Goal: Information Seeking & Learning: Learn about a topic

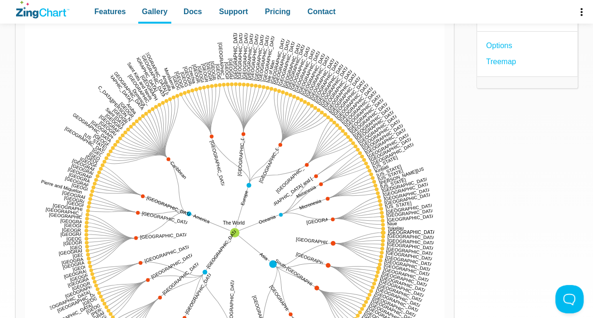
scroll to position [119, 0]
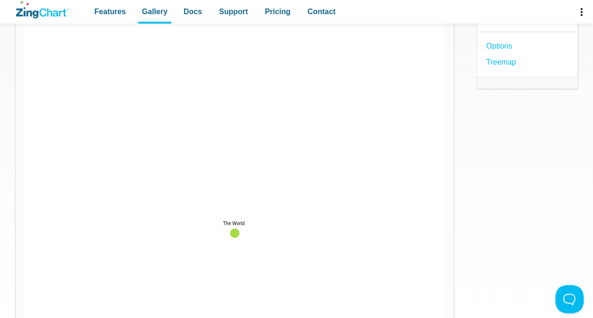
scroll to position [0, 0]
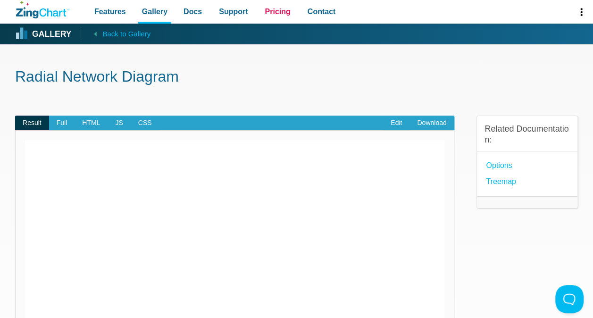
click at [265, 8] on span "Pricing" at bounding box center [277, 11] width 25 height 13
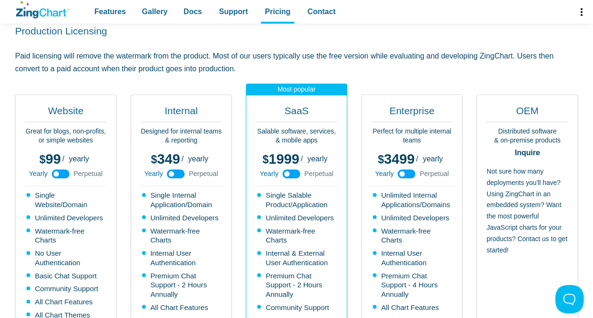
scroll to position [215, 0]
click at [66, 169] on use "App Content" at bounding box center [61, 173] width 18 height 9
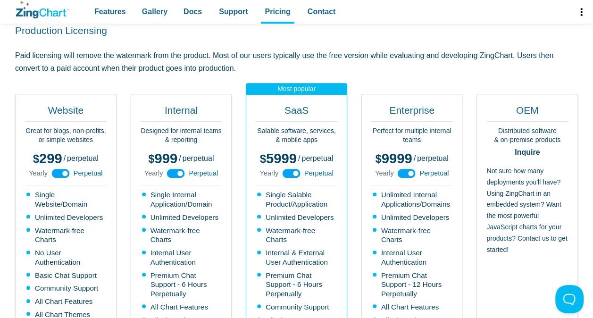
click at [59, 169] on use "App Content" at bounding box center [61, 173] width 18 height 9
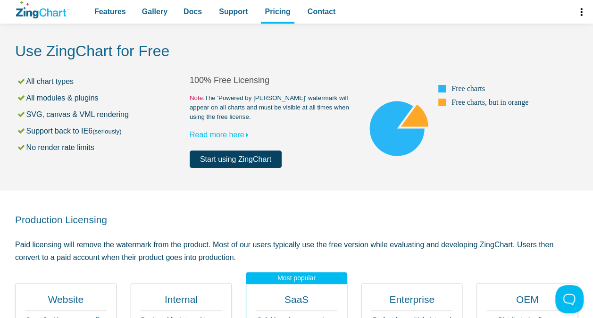
scroll to position [0, 0]
